Goal: Transaction & Acquisition: Purchase product/service

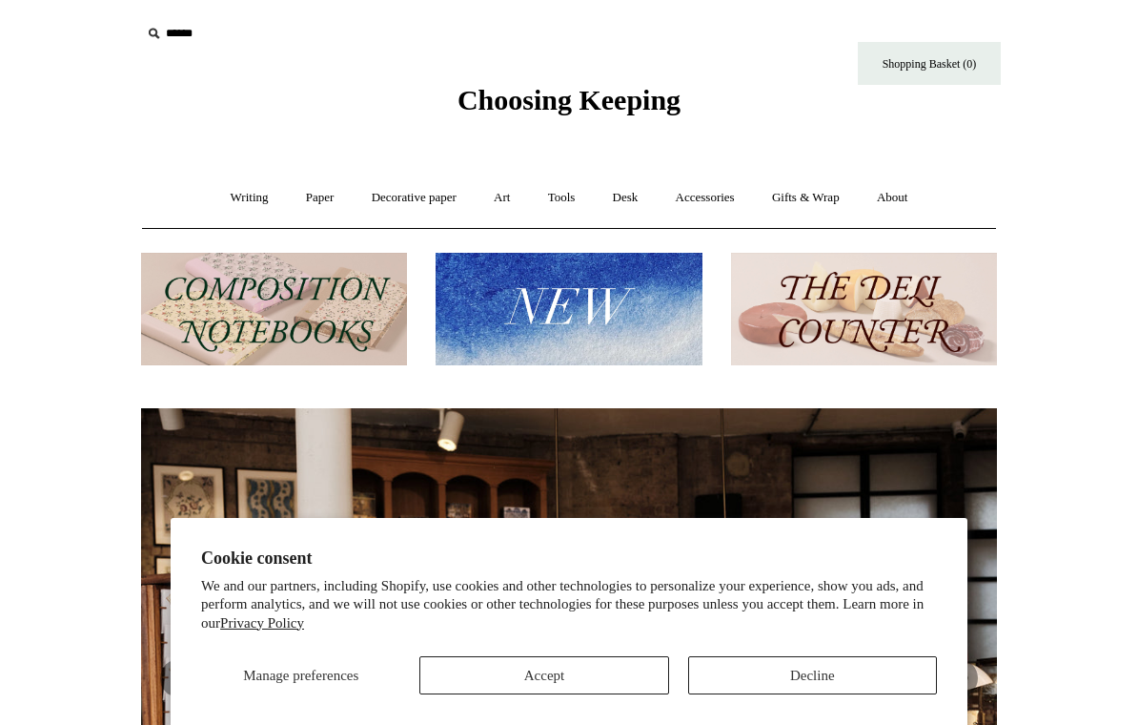
click at [605, 669] on button "Accept" at bounding box center [543, 675] width 249 height 38
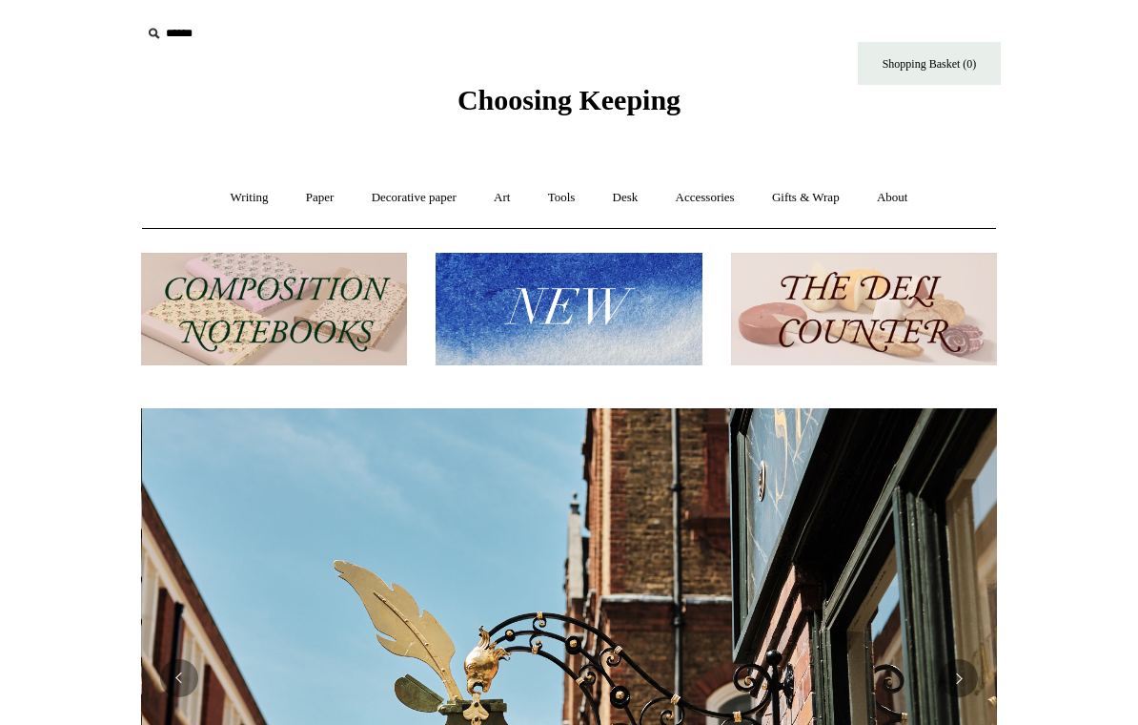
scroll to position [0, 856]
click at [246, 189] on link "Writing +" at bounding box center [250, 198] width 72 height 51
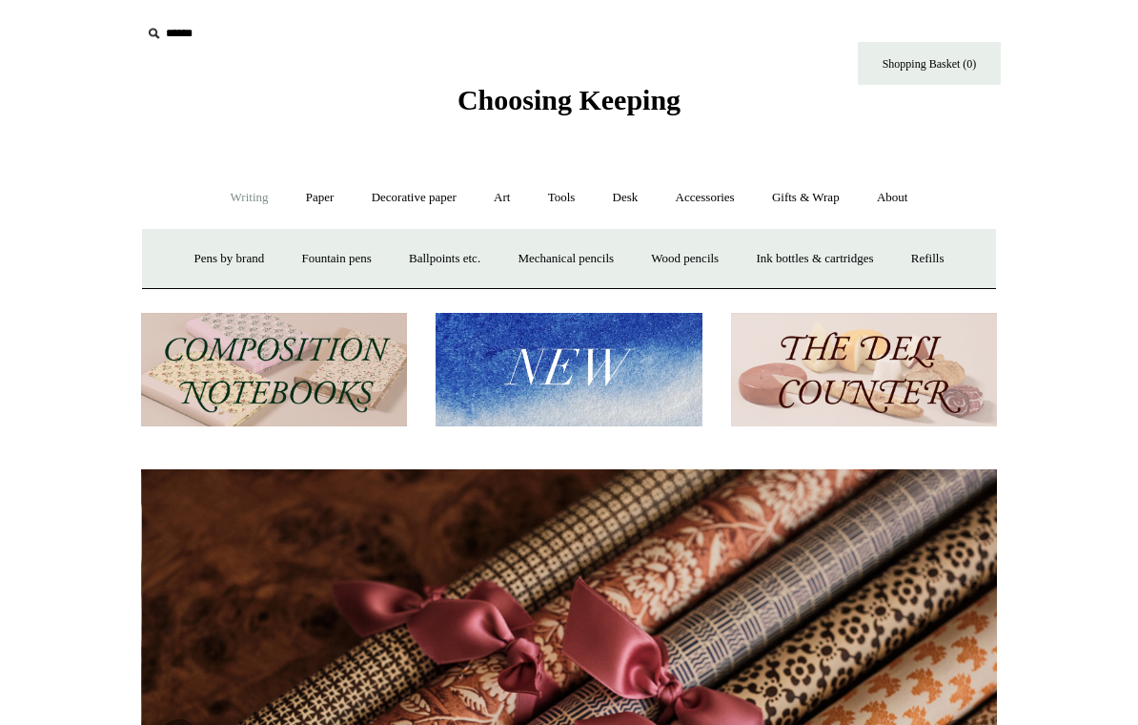
scroll to position [0, 1712]
click at [317, 193] on link "Paper +" at bounding box center [320, 198] width 63 height 51
click at [306, 254] on link "Notebooks +" at bounding box center [302, 259] width 88 height 51
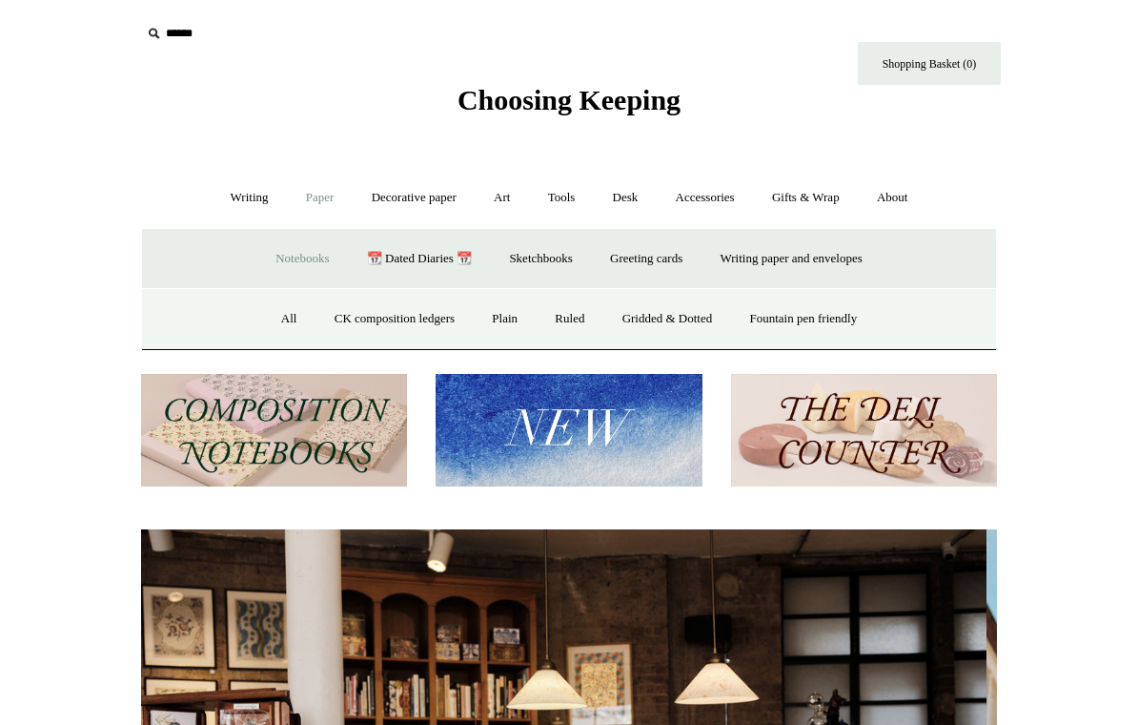
scroll to position [0, 0]
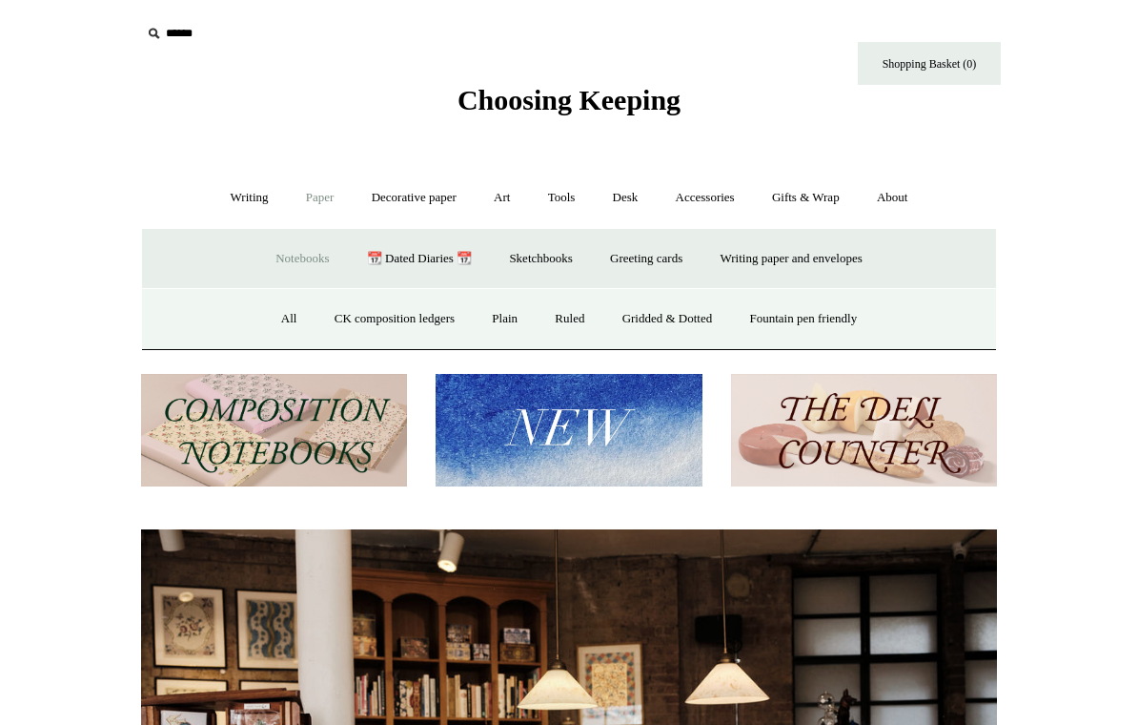
click at [281, 316] on link "All" at bounding box center [289, 319] width 51 height 51
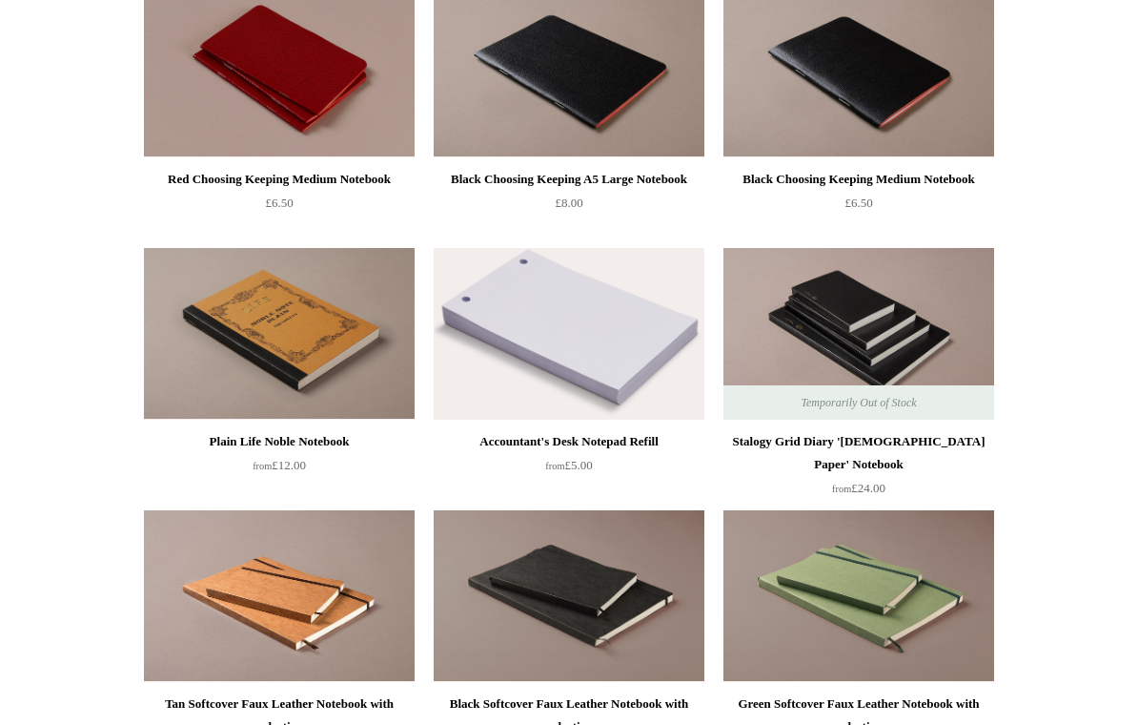
scroll to position [4195, 0]
click at [920, 106] on img at bounding box center [859, 72] width 271 height 172
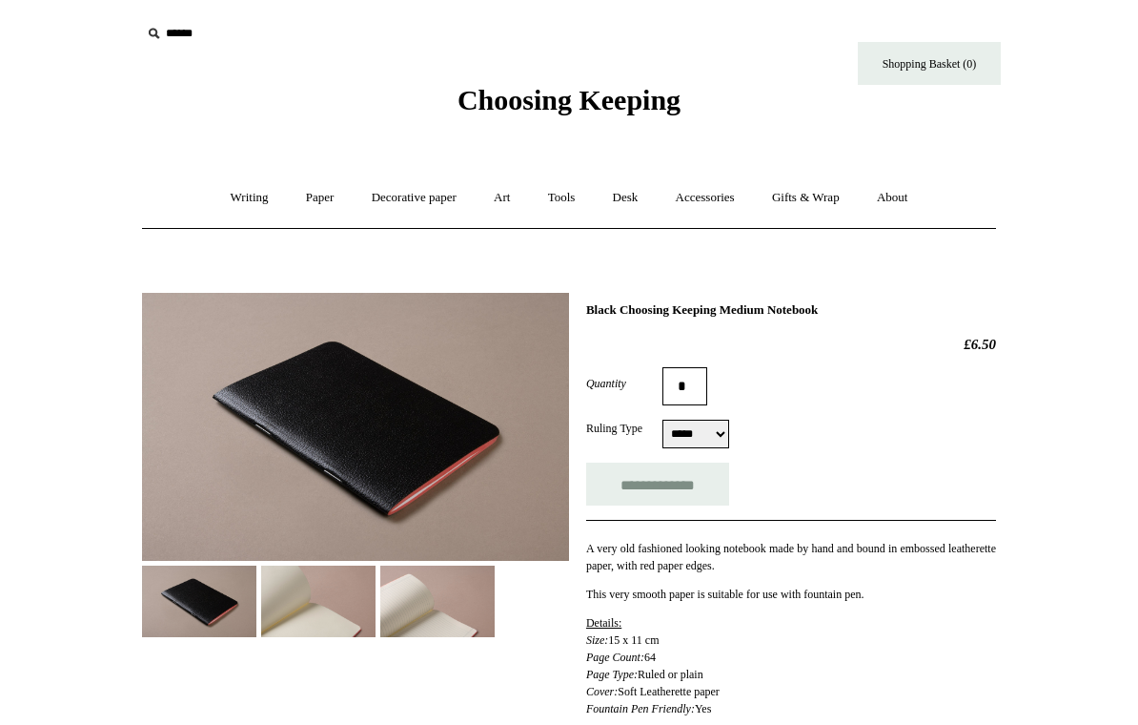
click at [435, 396] on img at bounding box center [355, 427] width 427 height 268
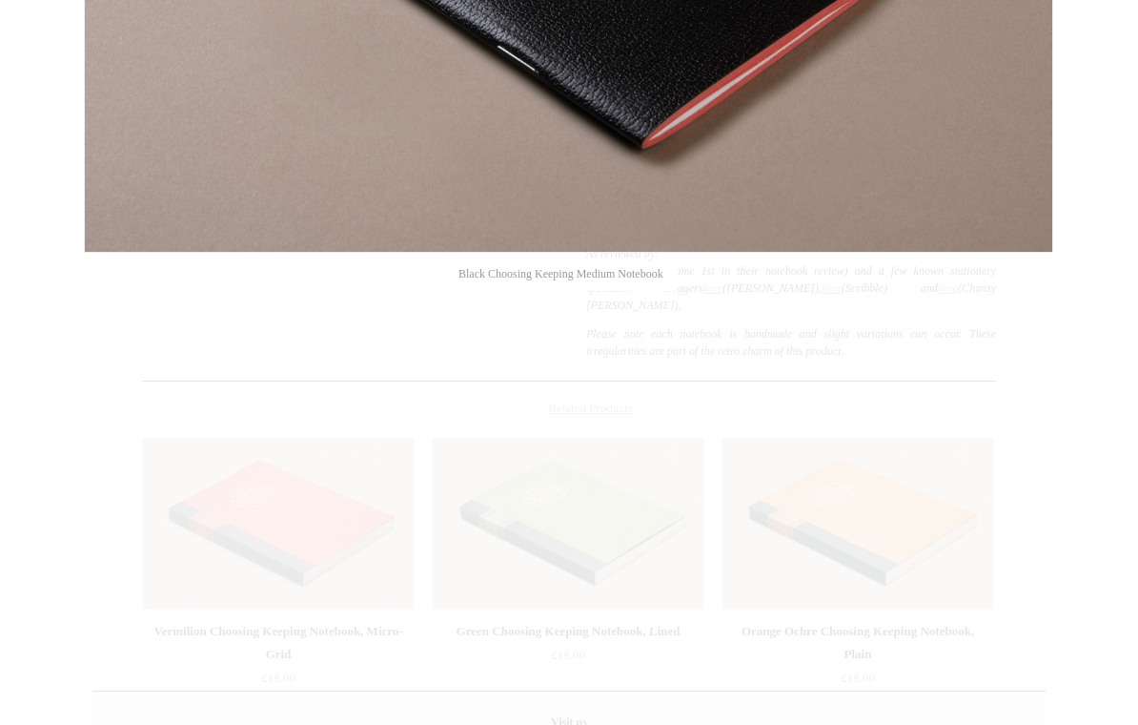
scroll to position [569, 0]
